Goal: Browse casually: Explore the website without a specific task or goal

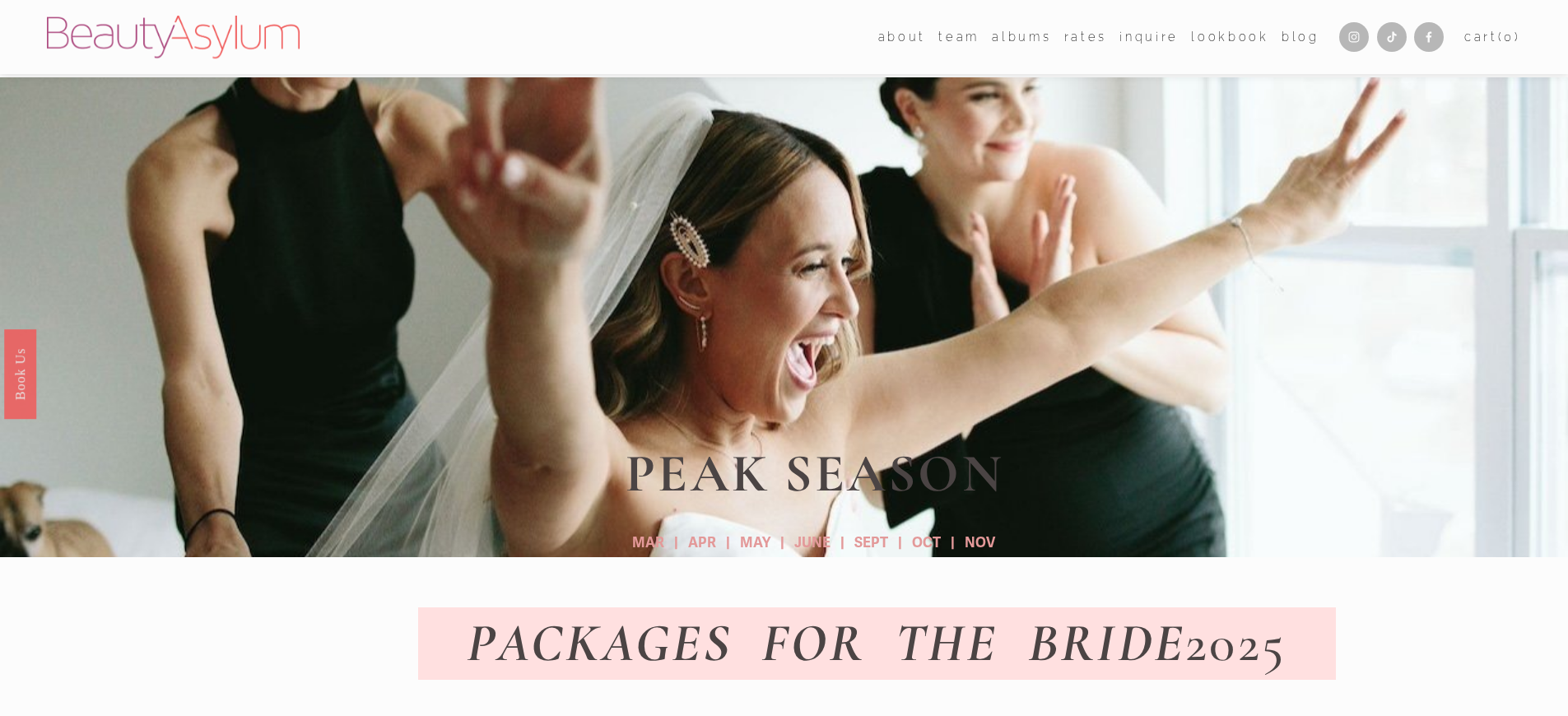
click at [1234, 31] on link "Lookbook" at bounding box center [1230, 37] width 77 height 24
click at [20, 374] on link "Book Us" at bounding box center [20, 374] width 32 height 90
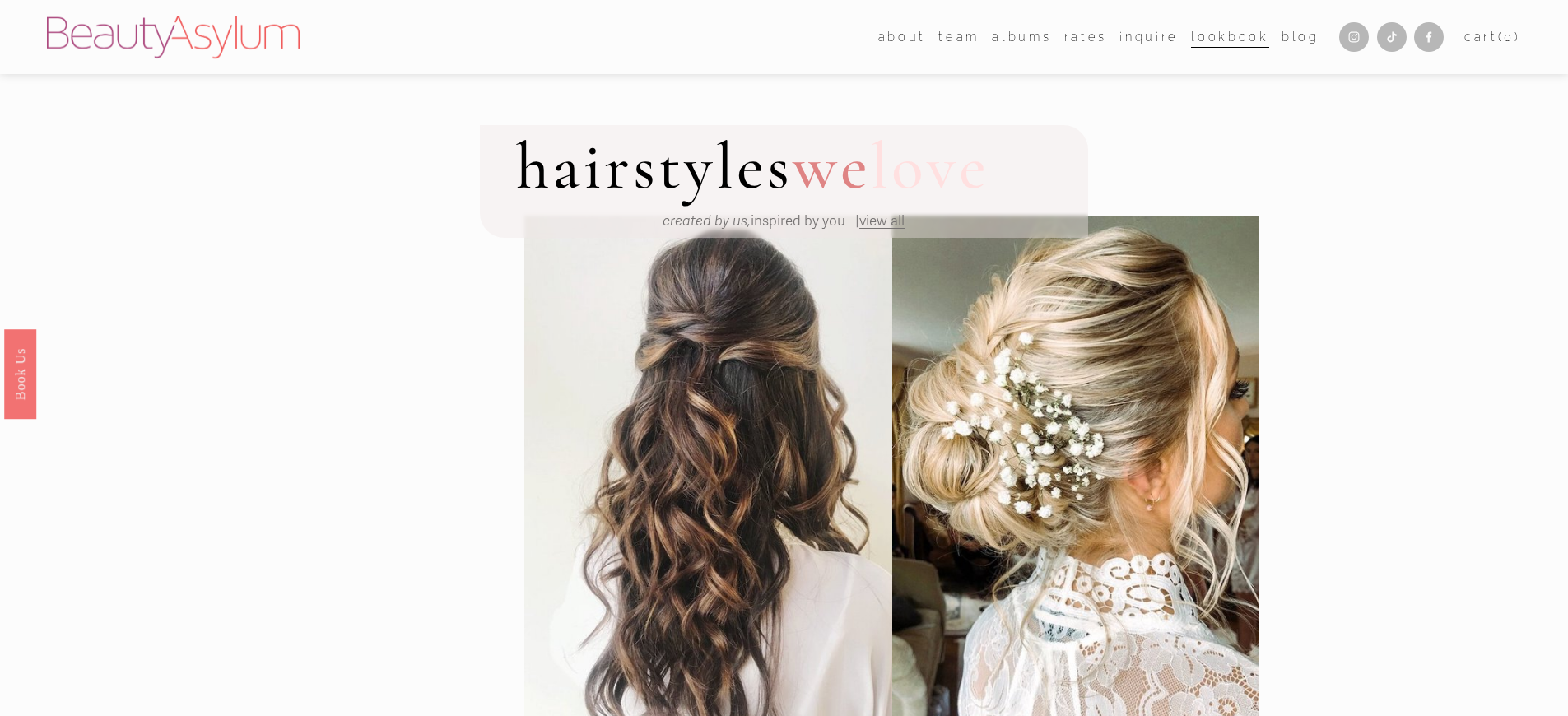
click at [703, 222] on em "created by us," at bounding box center [707, 221] width 88 height 17
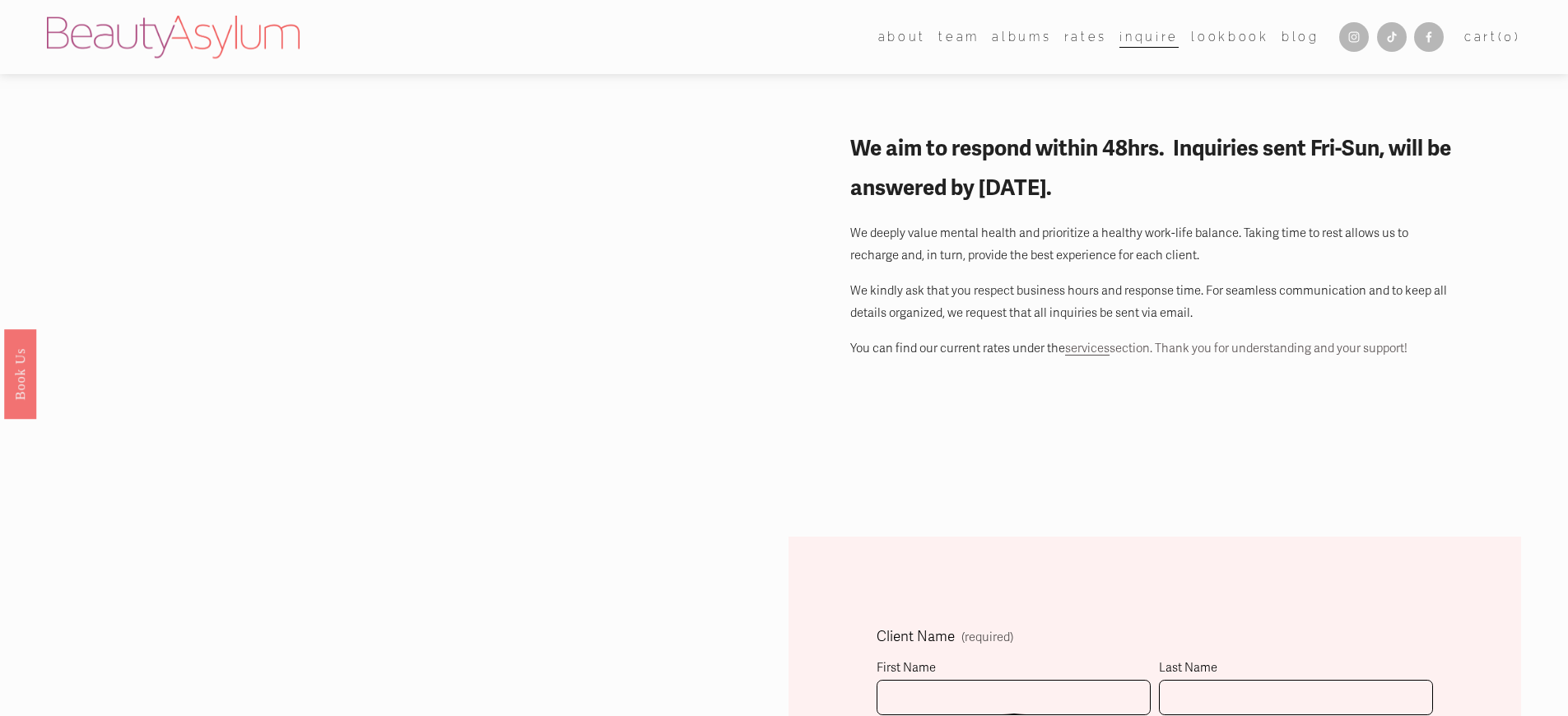
click at [1234, 31] on link "Lookbook" at bounding box center [1230, 37] width 77 height 24
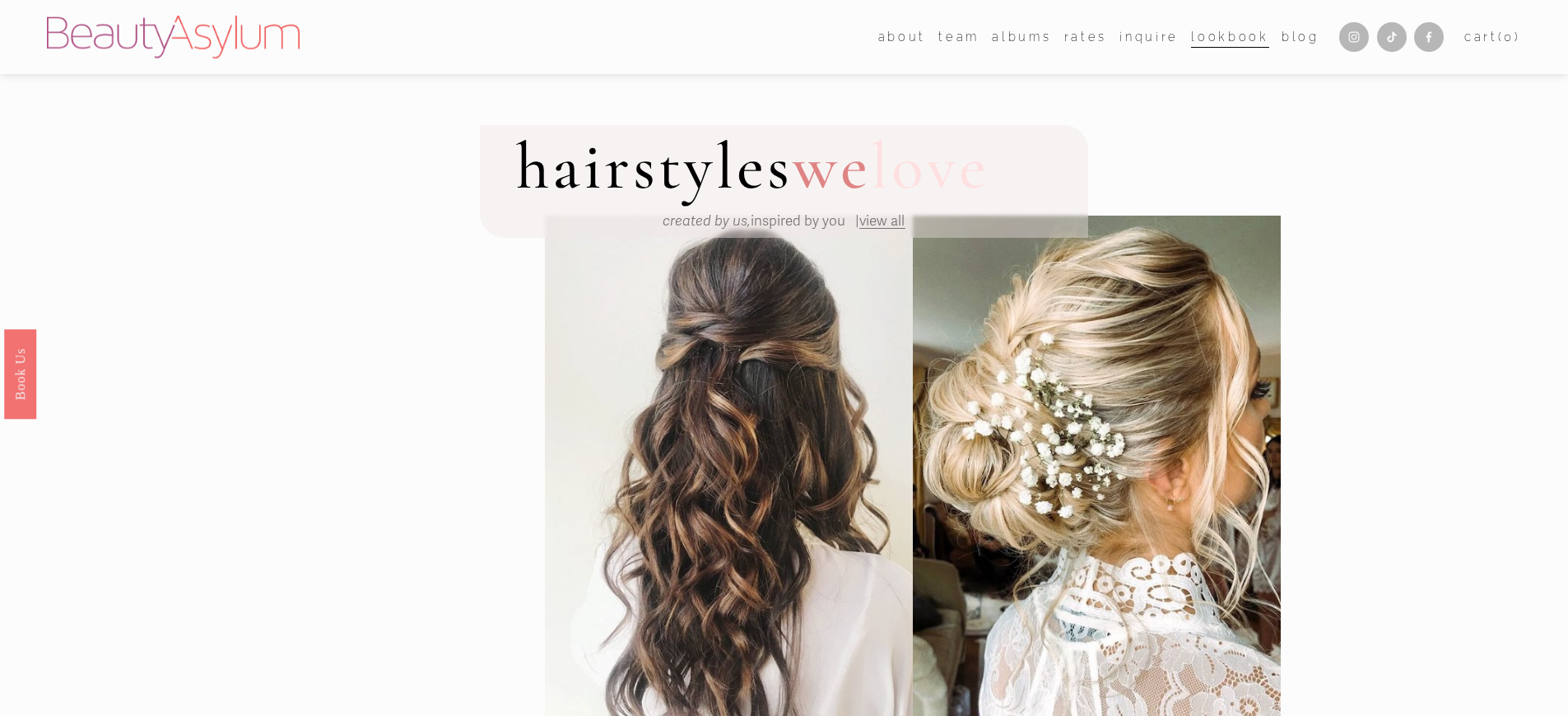
click at [703, 222] on em "created by us," at bounding box center [707, 221] width 88 height 17
